Goal: Information Seeking & Learning: Find specific fact

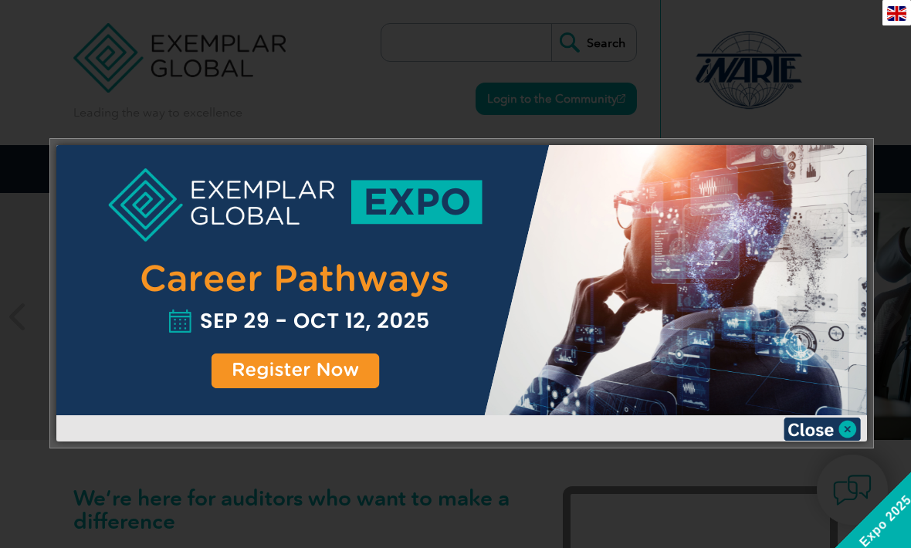
click at [837, 429] on img at bounding box center [822, 429] width 77 height 23
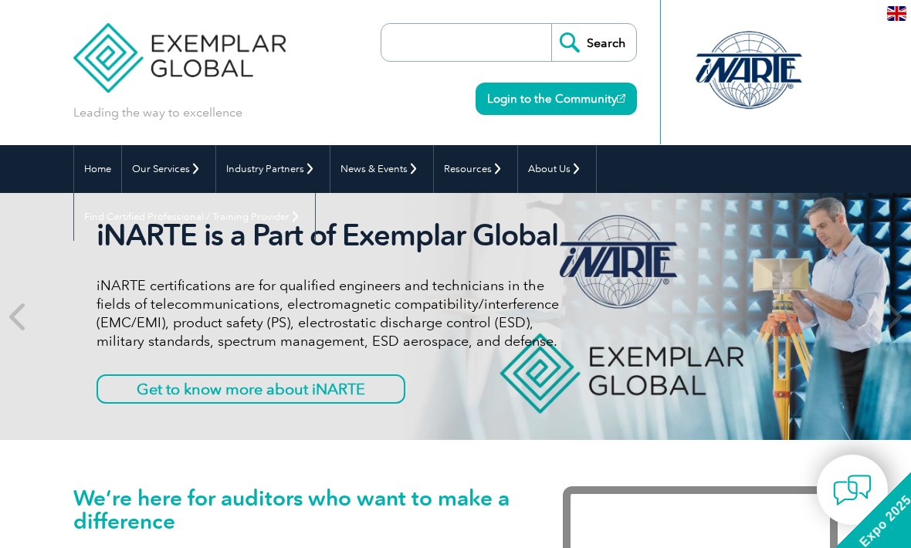
click at [95, 164] on link "Home" at bounding box center [97, 169] width 47 height 48
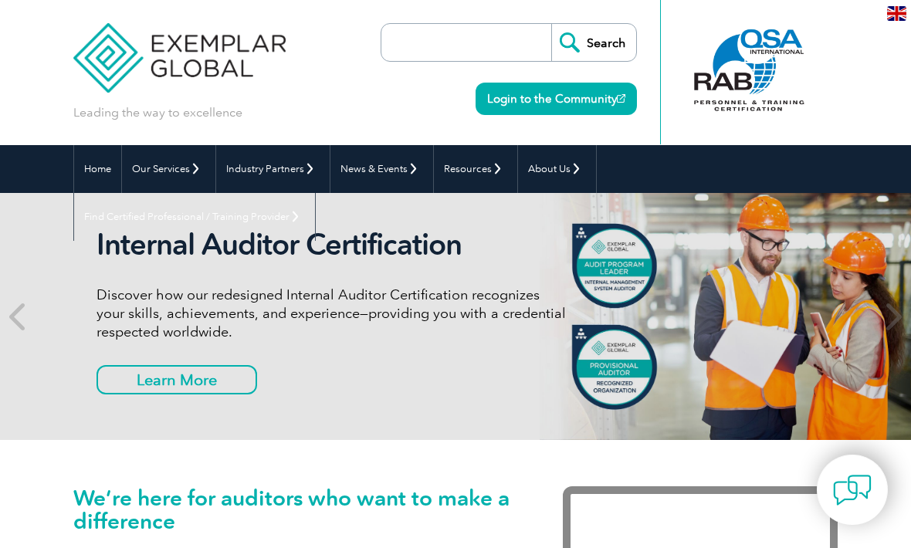
click at [510, 102] on link "Login to the Community" at bounding box center [556, 99] width 161 height 32
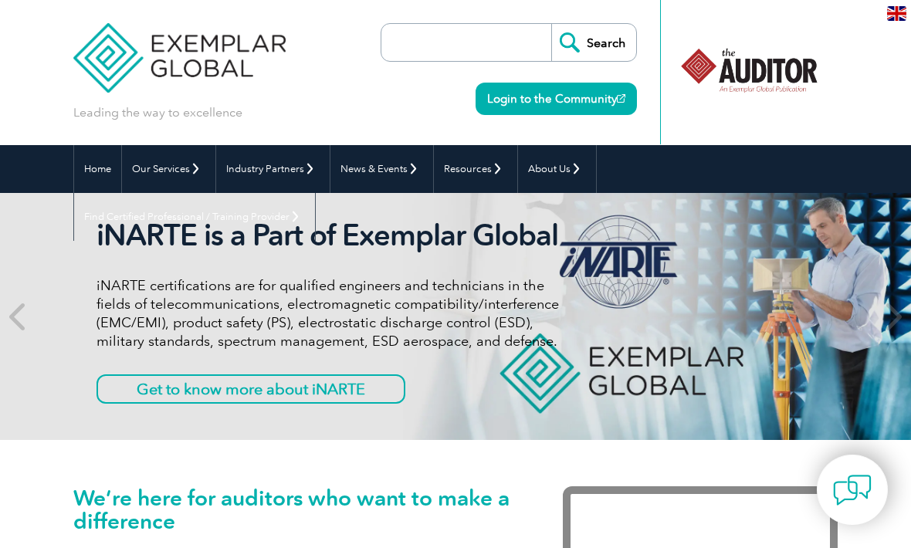
click at [523, 107] on link "Login to the Community" at bounding box center [556, 99] width 161 height 32
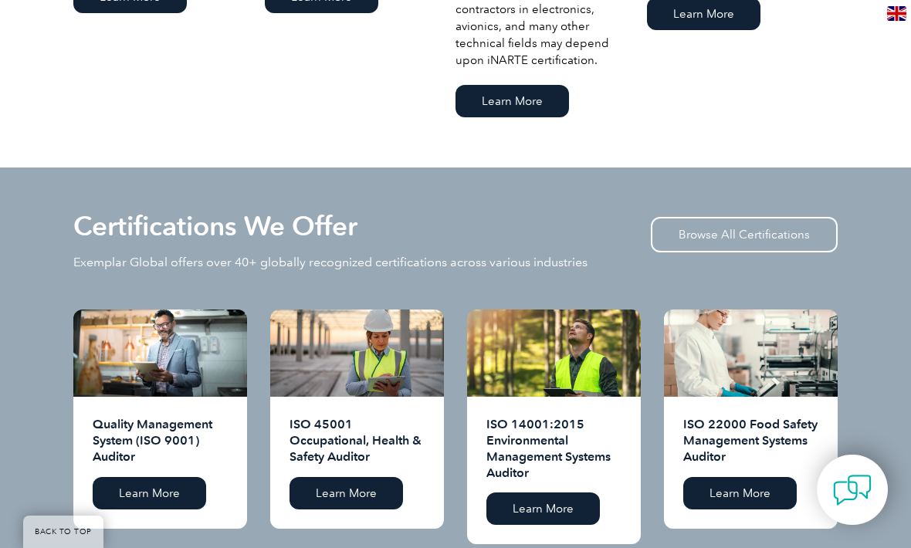
scroll to position [1317, 0]
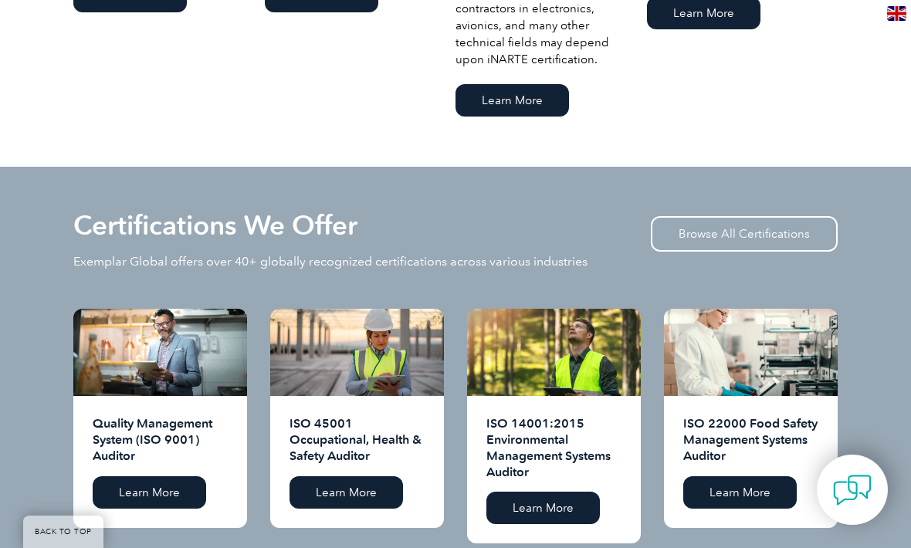
click at [859, 510] on img at bounding box center [852, 490] width 39 height 39
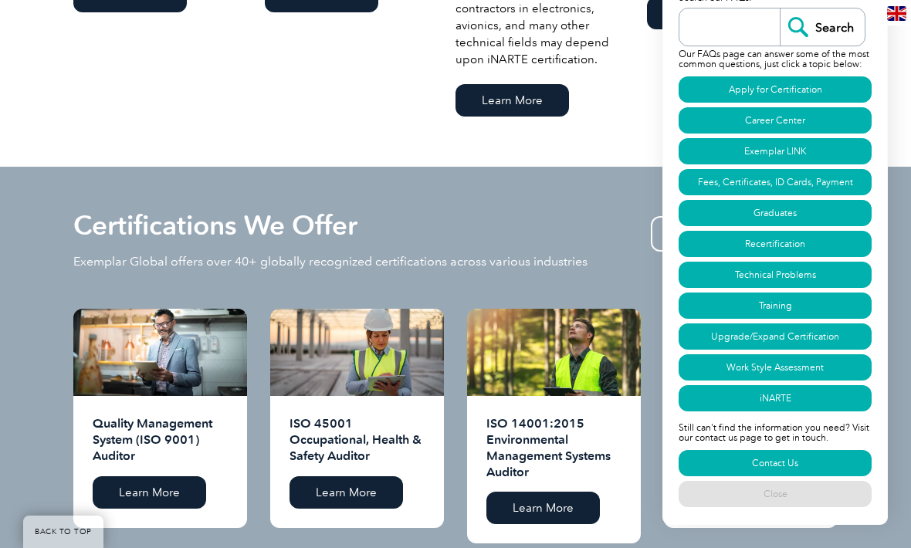
click at [817, 195] on link "Fees, Certificates, ID Cards, Payment" at bounding box center [775, 182] width 193 height 26
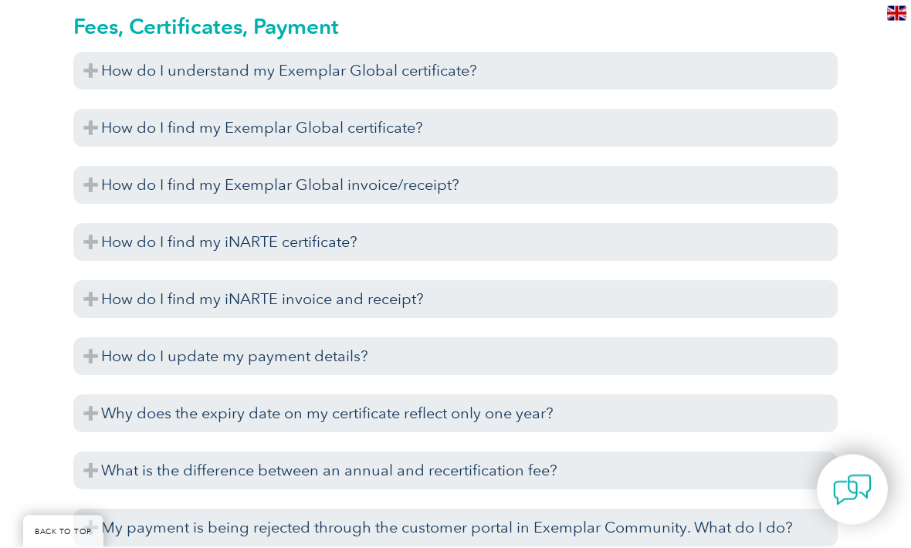
scroll to position [3623, 0]
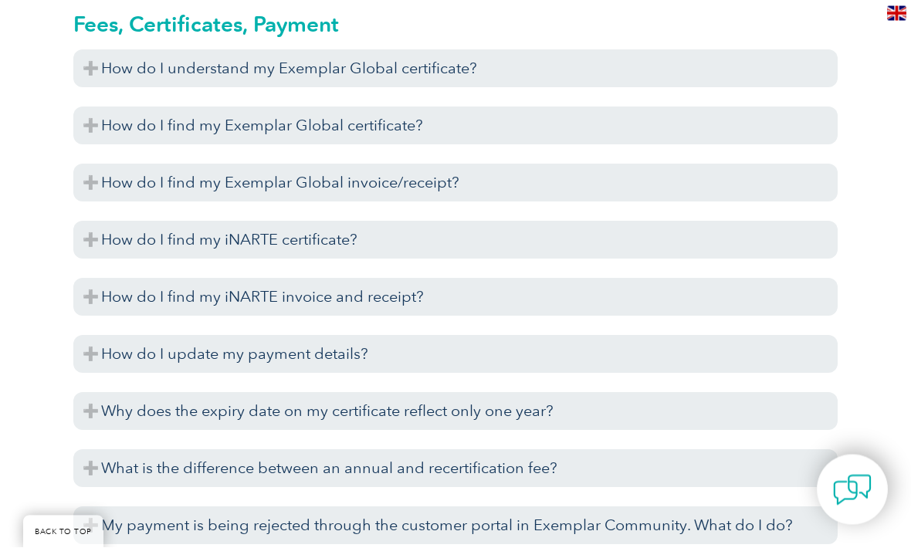
click at [95, 189] on h3 "How do I find my Exemplar Global invoice/receipt?" at bounding box center [455, 183] width 764 height 38
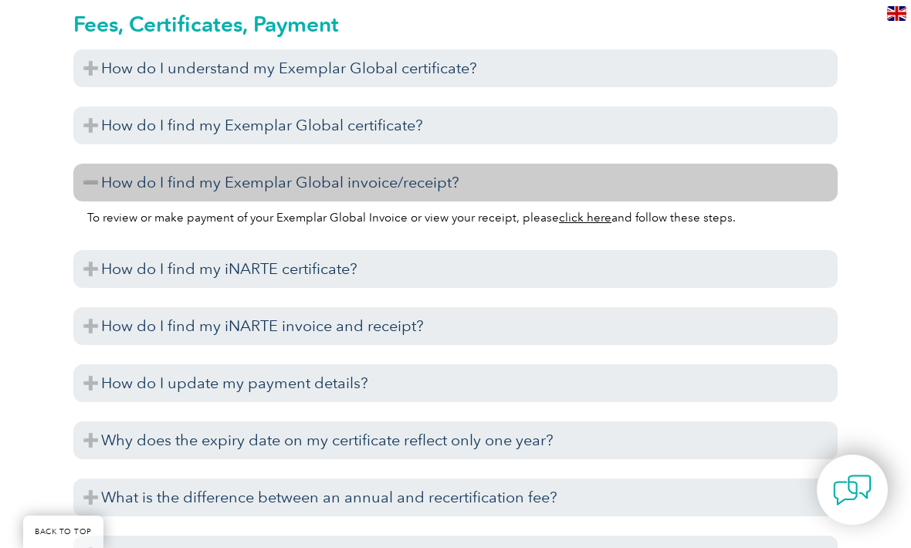
click at [581, 219] on link "click here" at bounding box center [585, 218] width 53 height 14
